Goal: Information Seeking & Learning: Learn about a topic

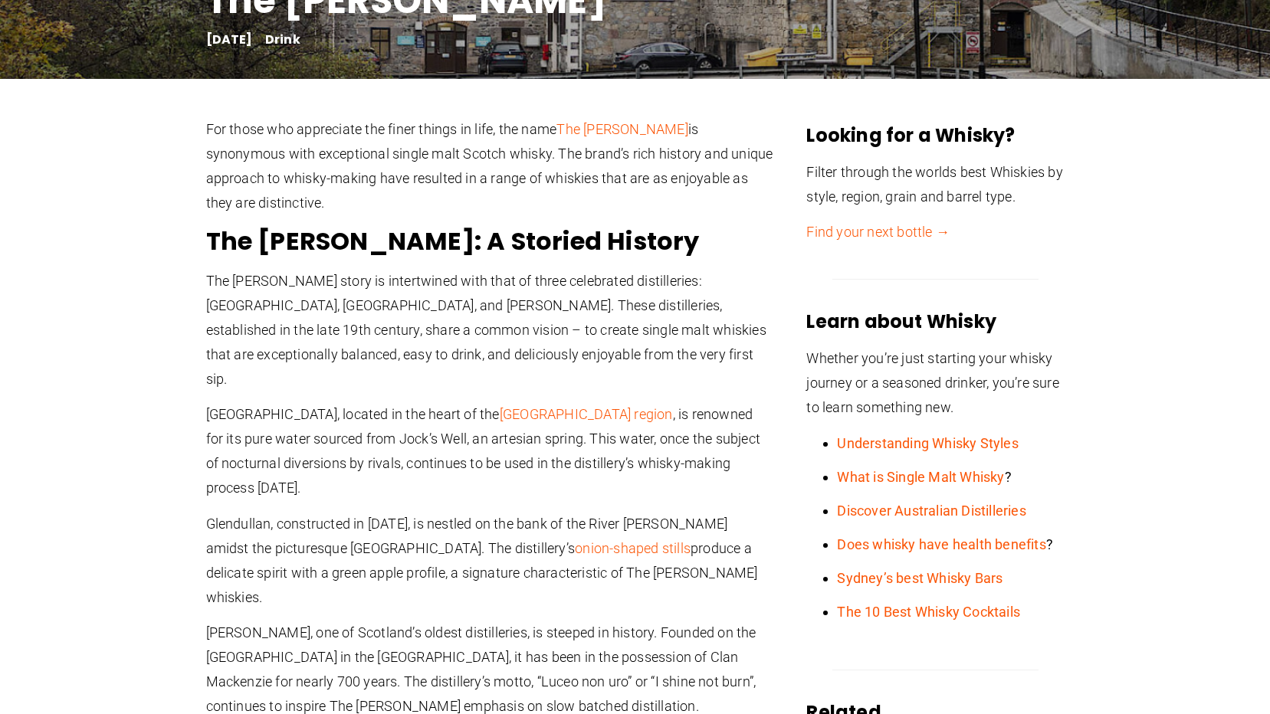
scroll to position [460, 0]
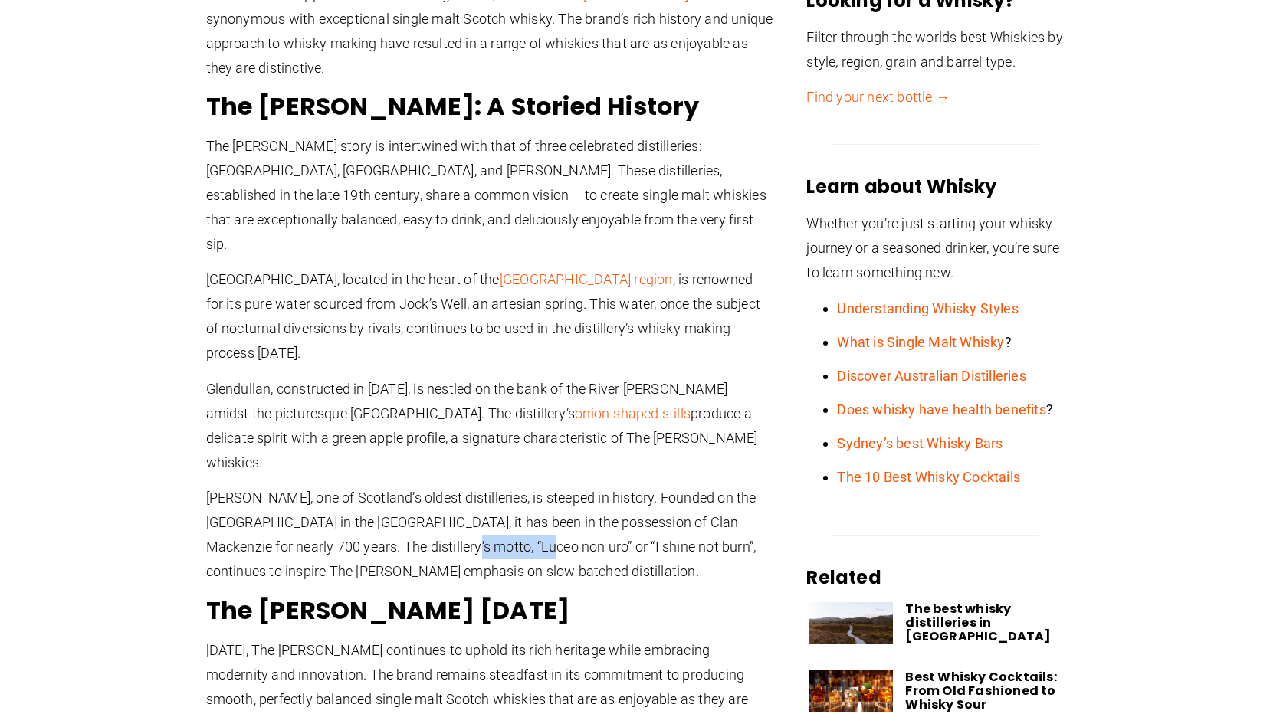
drag, startPoint x: 386, startPoint y: 471, endPoint x: 470, endPoint y: 475, distance: 84.4
click at [470, 486] on p "Glen Ord, one of Scotland’s oldest distilleries, is steeped in history. Founded…" at bounding box center [489, 535] width 567 height 98
copy p "Luceo non uro"
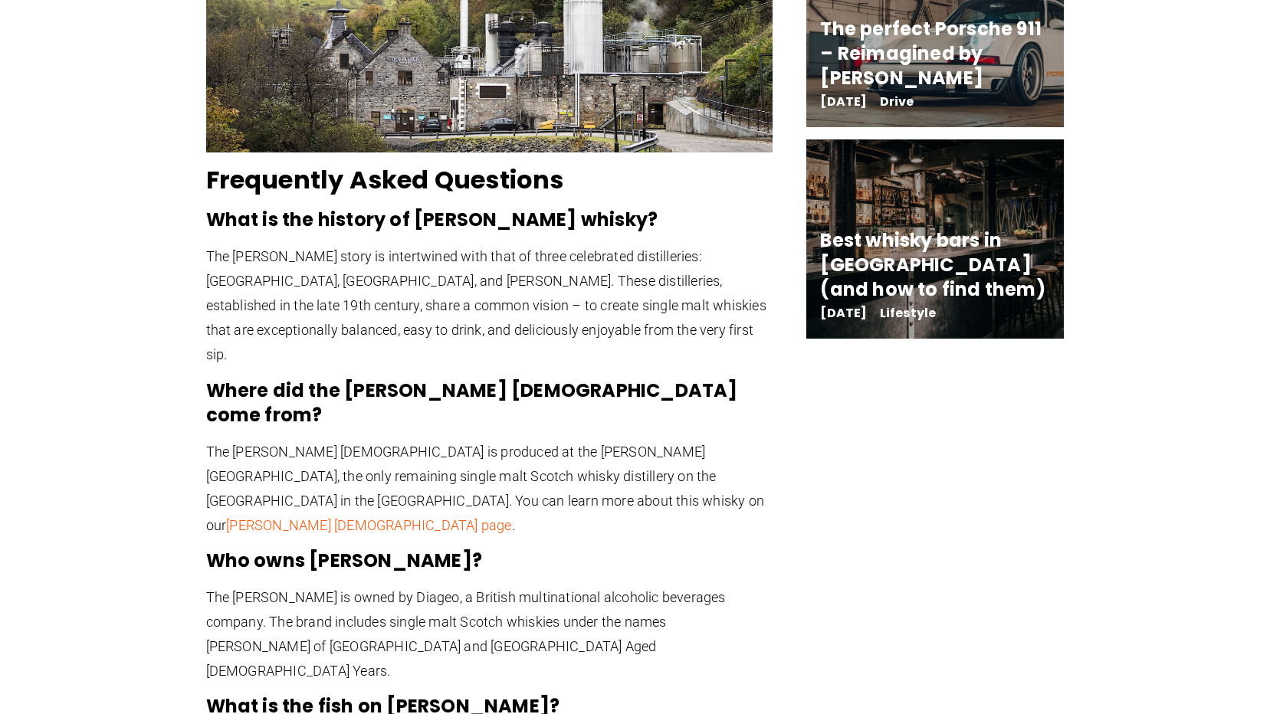
scroll to position [2453, 0]
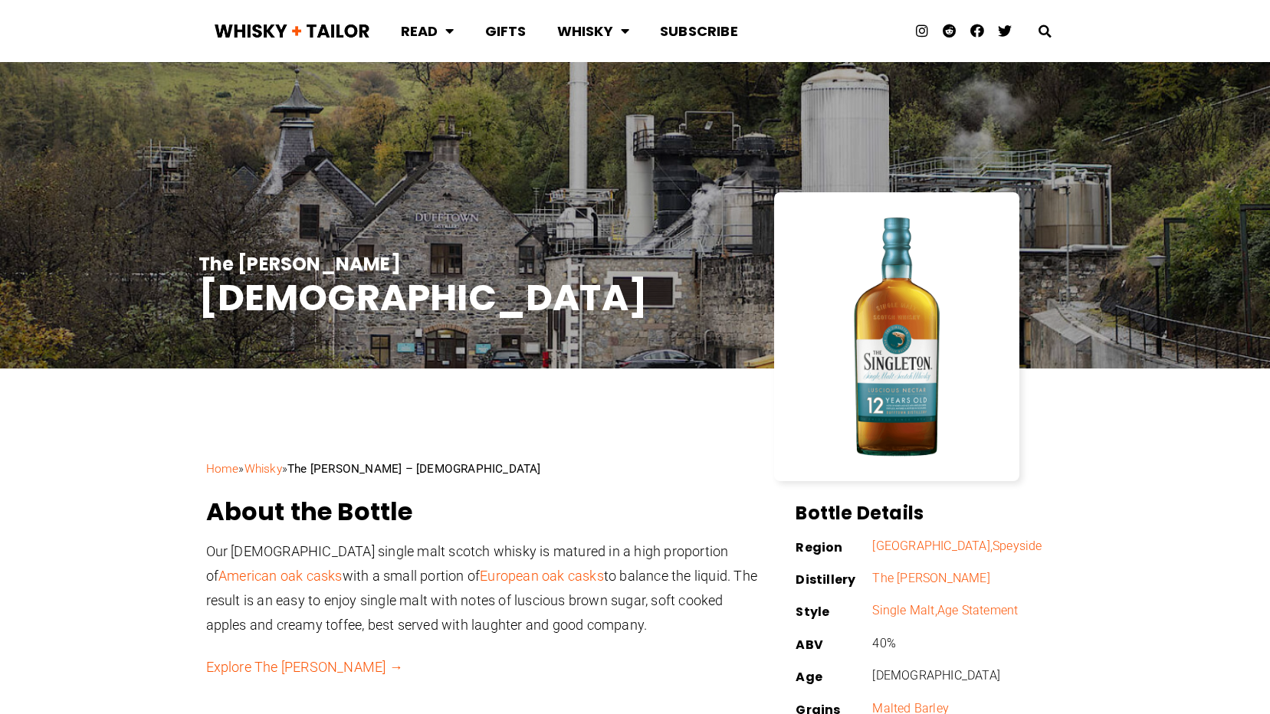
click at [892, 399] on img at bounding box center [896, 336] width 199 height 249
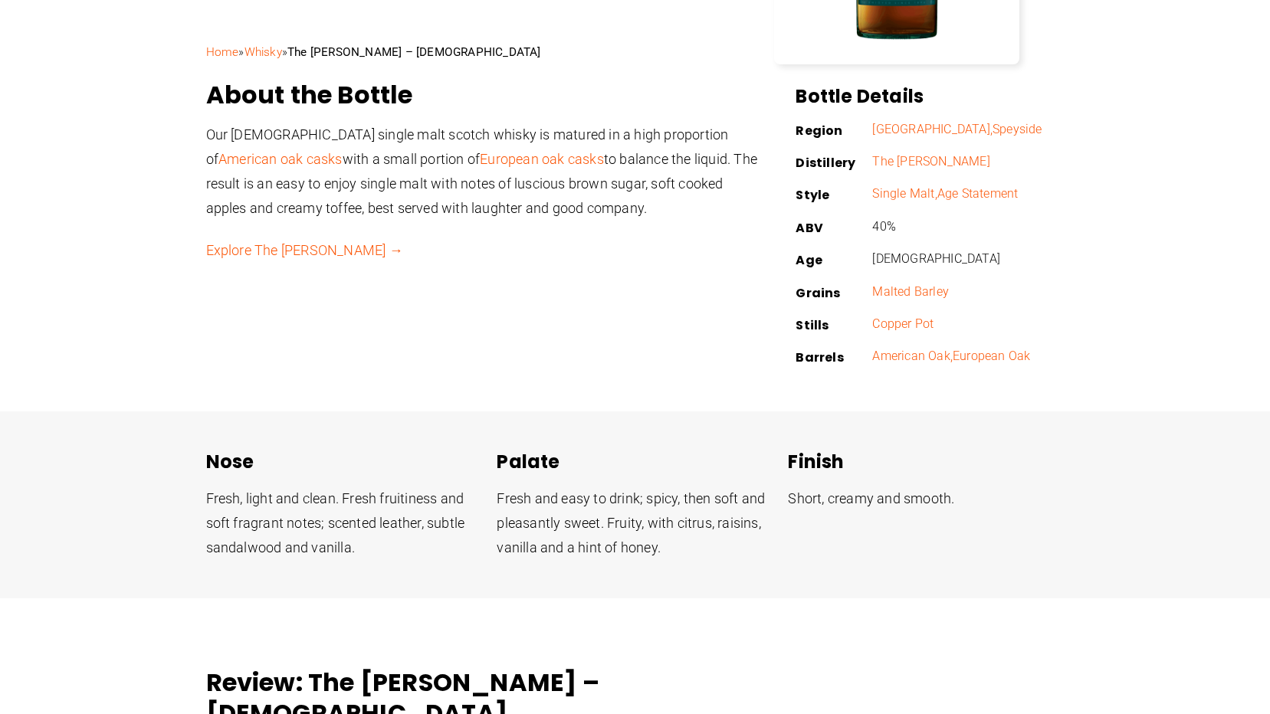
scroll to position [460, 0]
